Goal: Transaction & Acquisition: Subscribe to service/newsletter

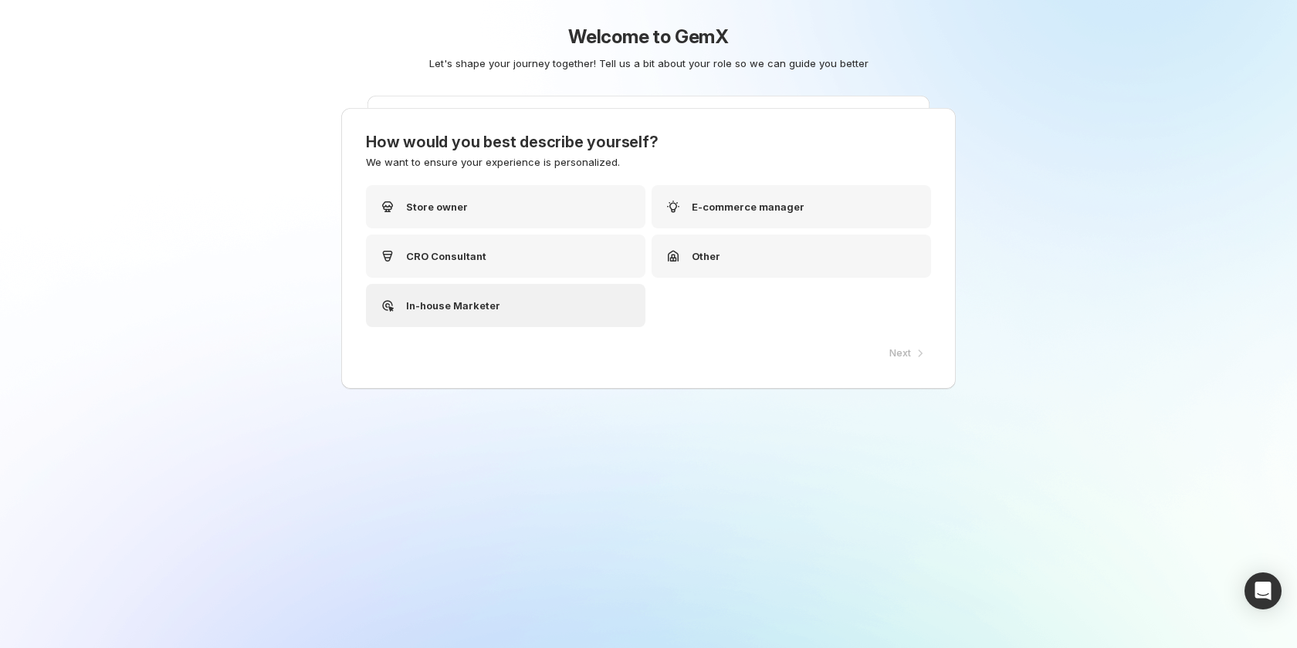
click at [536, 294] on div "In-house Marketer" at bounding box center [505, 305] width 279 height 43
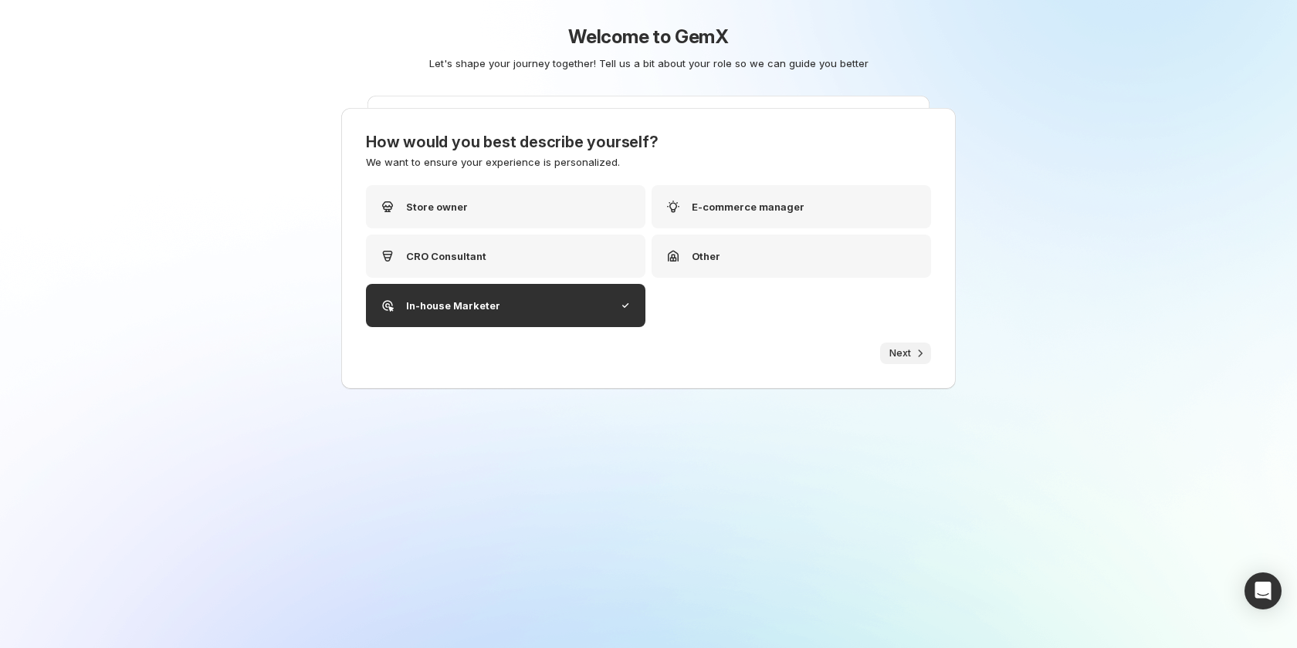
click at [911, 357] on button "Next" at bounding box center [905, 354] width 51 height 22
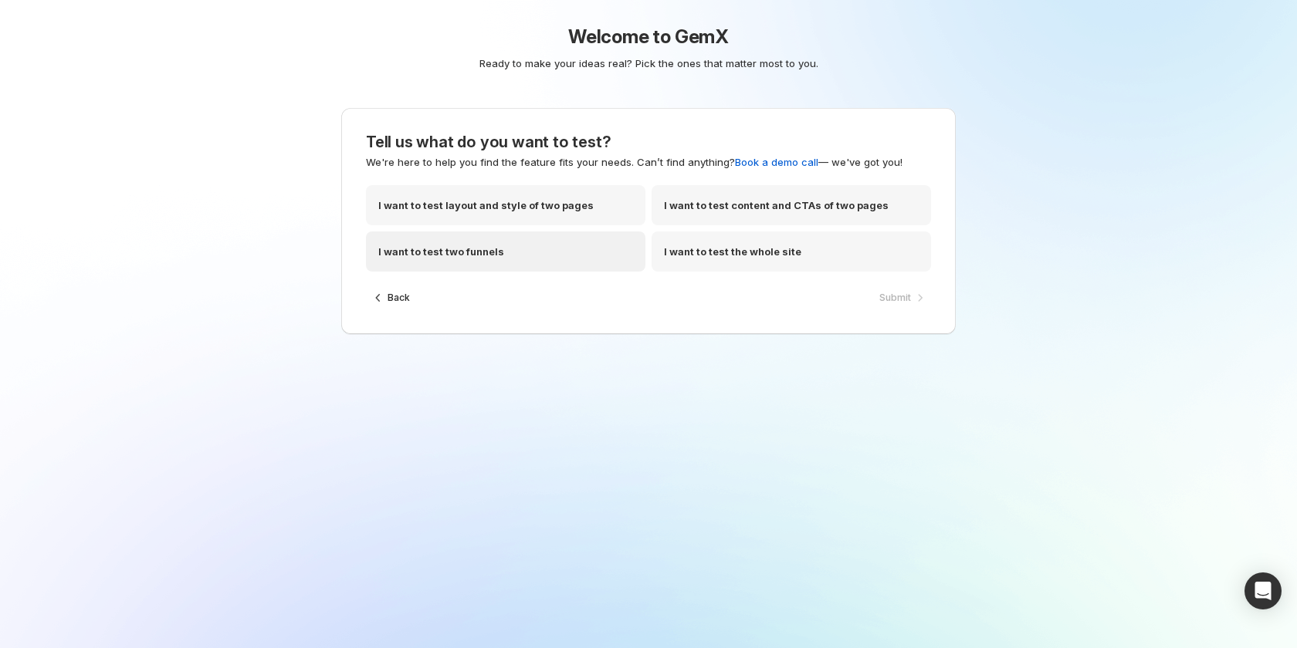
drag, startPoint x: 539, startPoint y: 259, endPoint x: 797, endPoint y: 295, distance: 260.3
click at [539, 259] on div "I want to test two funnels" at bounding box center [505, 252] width 279 height 40
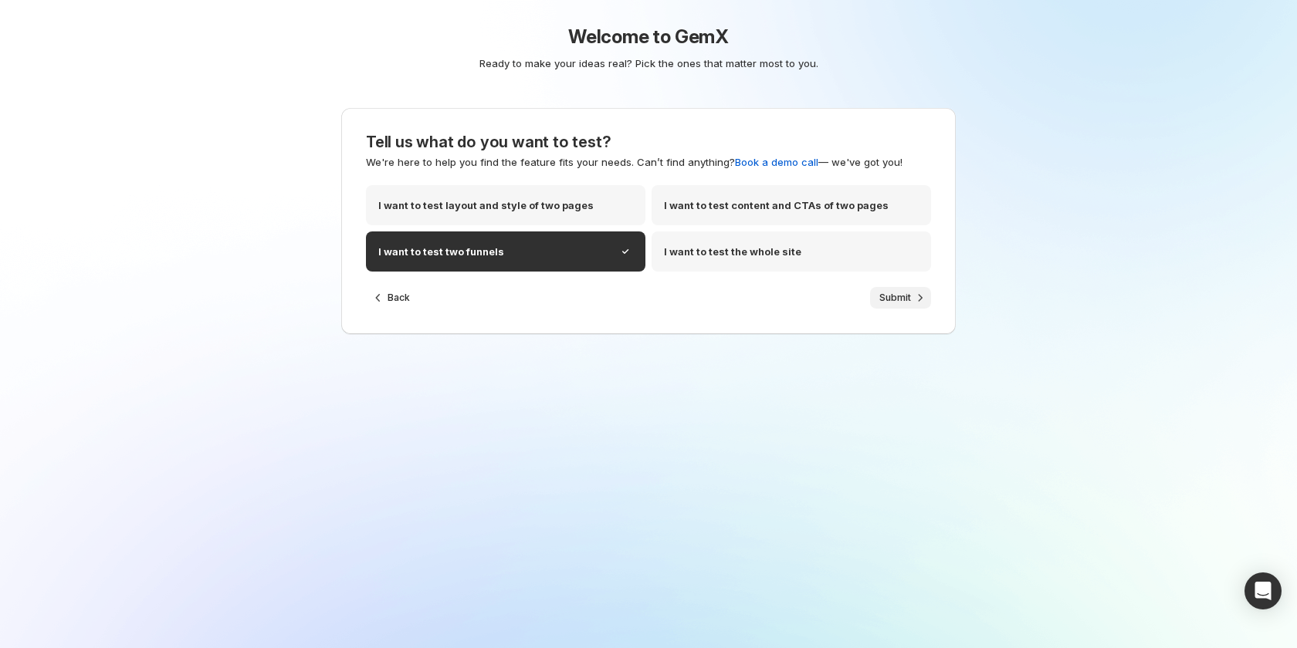
click at [889, 295] on span "Submit" at bounding box center [895, 298] width 32 height 12
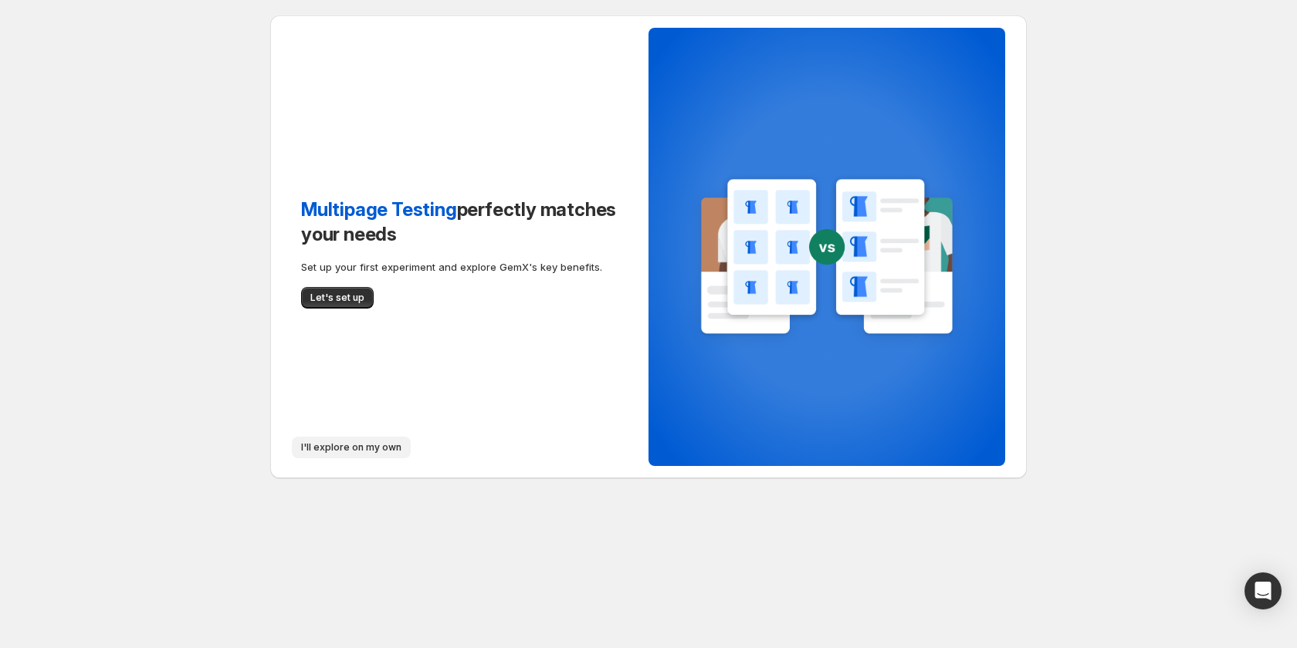
click at [364, 442] on span "I'll explore on my own" at bounding box center [351, 448] width 100 height 12
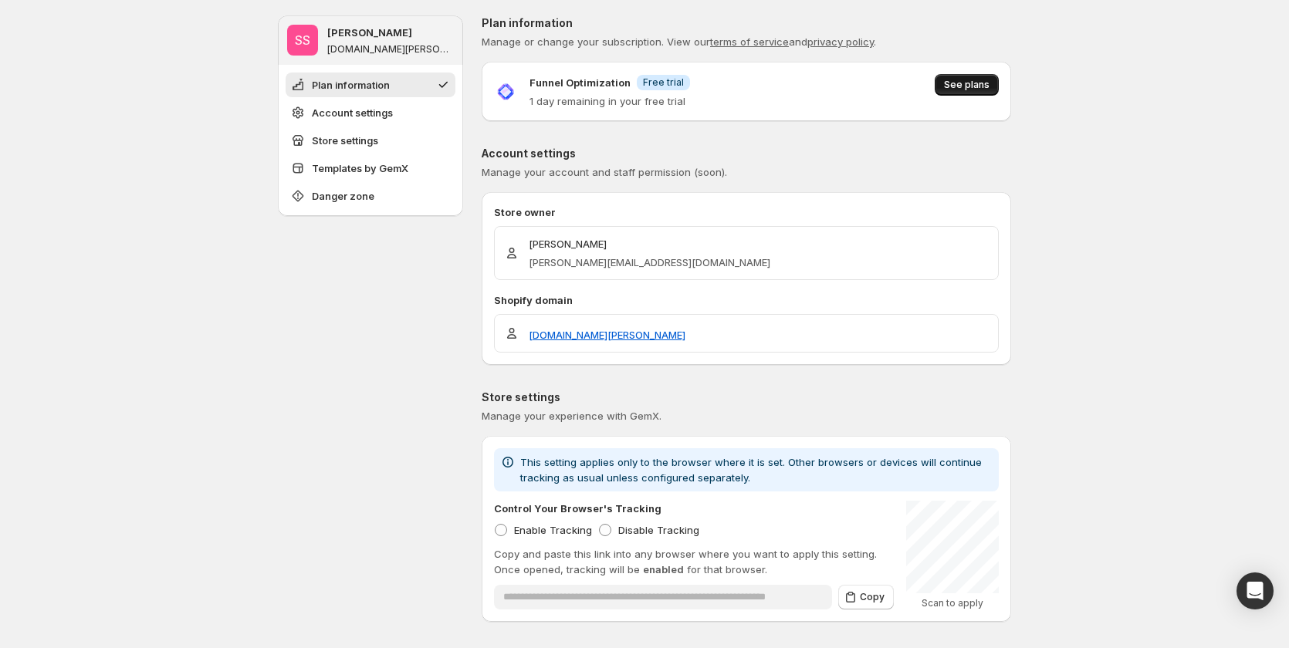
click at [990, 85] on span "See plans" at bounding box center [967, 85] width 46 height 12
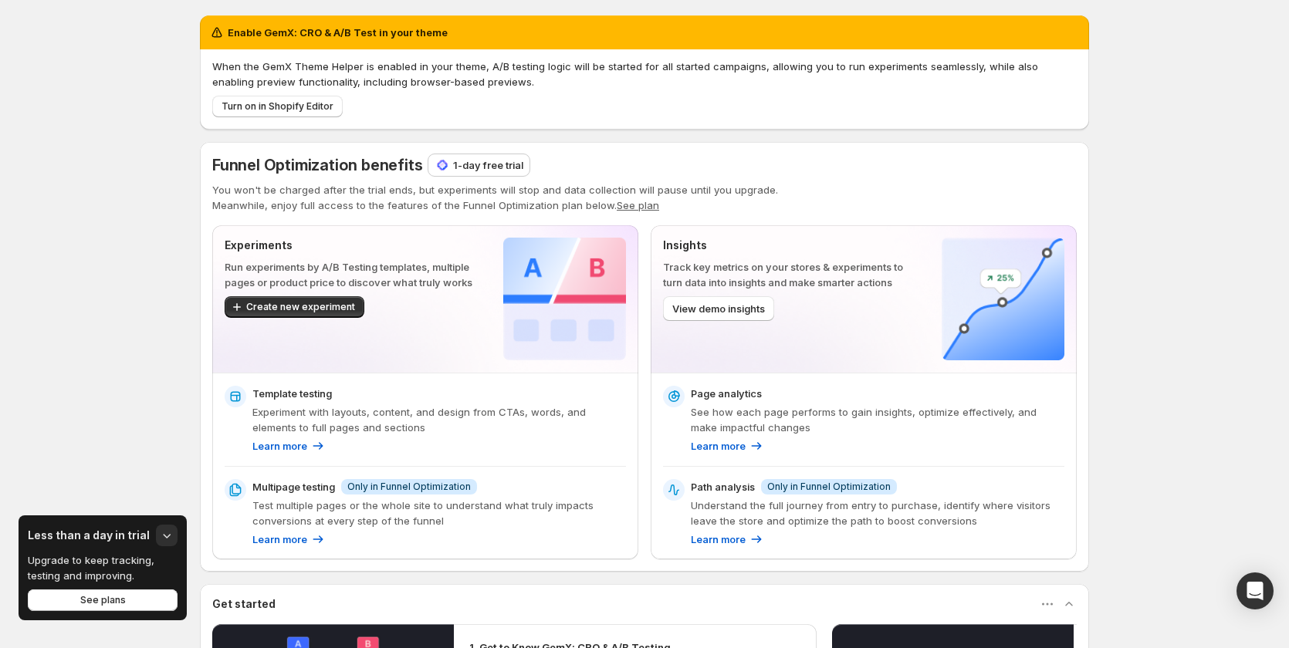
click at [489, 164] on p "1-day free trial" at bounding box center [488, 164] width 70 height 15
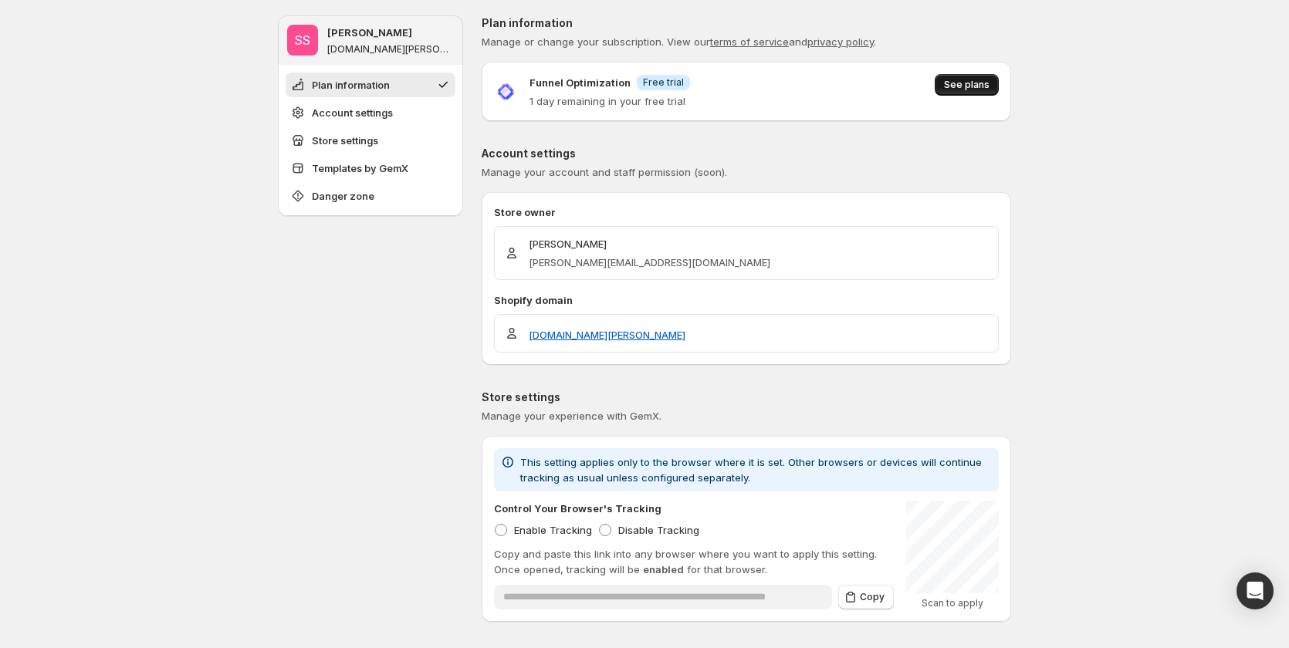
click at [952, 79] on button "See plans" at bounding box center [967, 85] width 64 height 22
click at [977, 91] on button "See plans" at bounding box center [967, 85] width 64 height 22
click at [968, 86] on span "See plans" at bounding box center [967, 85] width 46 height 12
